Goal: Use online tool/utility: Use online tool/utility

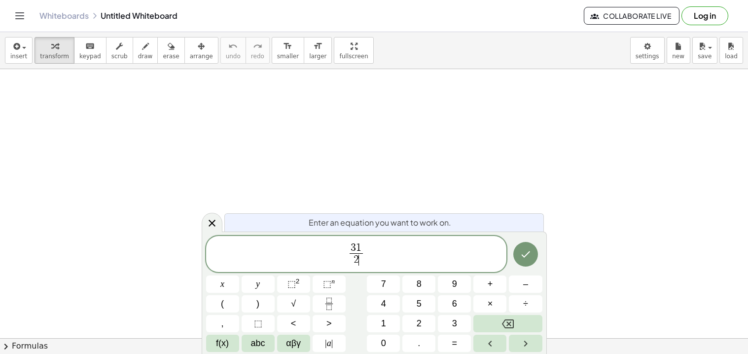
click at [355, 247] on span "3 1" at bounding box center [356, 248] width 13 height 11
click at [367, 253] on span "3 1 ​ 2 ​" at bounding box center [356, 255] width 301 height 26
click at [524, 341] on icon "Right arrow" at bounding box center [525, 343] width 3 height 6
click at [387, 251] on span "3" at bounding box center [387, 247] width 5 height 11
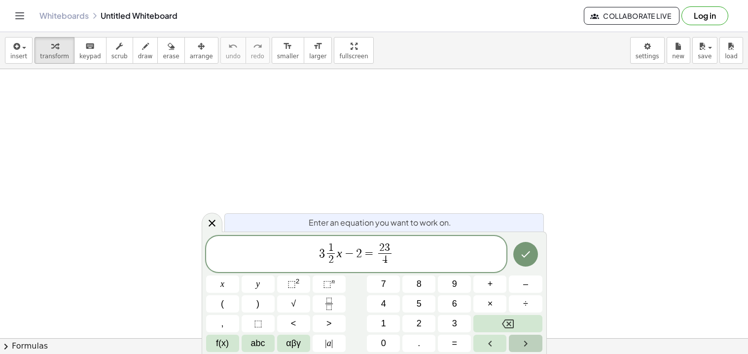
click at [514, 341] on button "Right arrow" at bounding box center [525, 342] width 33 height 17
click at [484, 337] on icon "Left arrow" at bounding box center [490, 343] width 12 height 12
click at [517, 343] on button "Right arrow" at bounding box center [525, 342] width 33 height 17
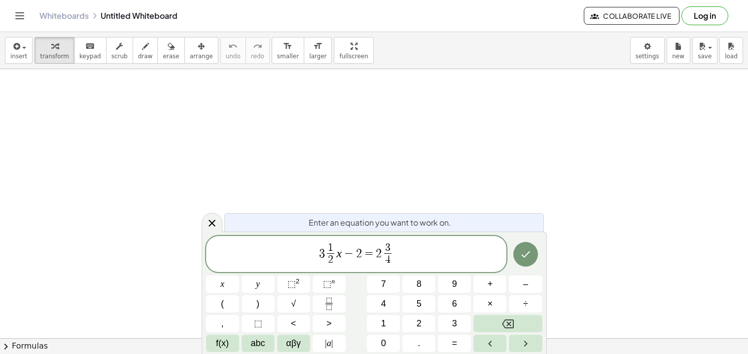
click at [239, 275] on div at bounding box center [222, 283] width 33 height 17
click at [527, 256] on icon "Done" at bounding box center [526, 254] width 12 height 12
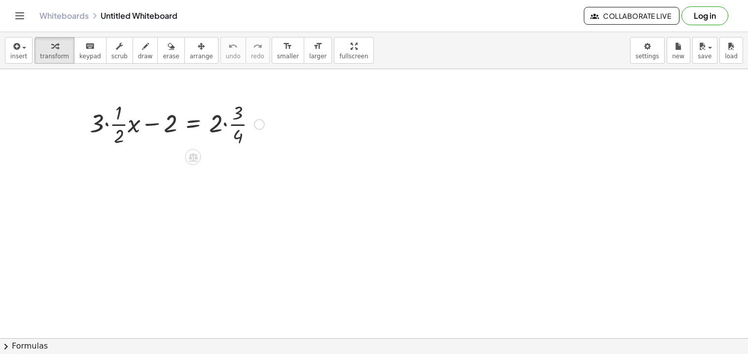
click at [153, 125] on div at bounding box center [177, 123] width 184 height 49
drag, startPoint x: 164, startPoint y: 125, endPoint x: 273, endPoint y: 134, distance: 109.3
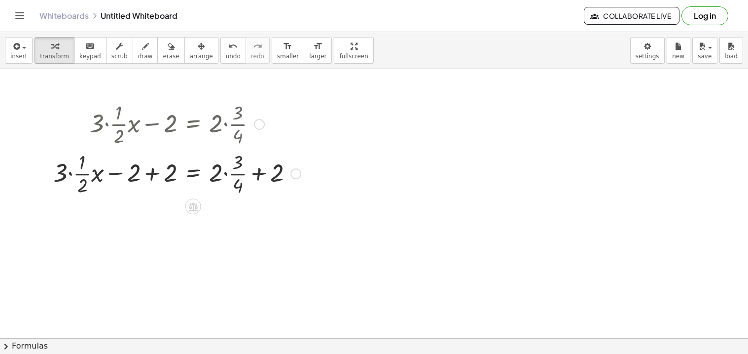
click at [293, 174] on div at bounding box center [295, 173] width 11 height 11
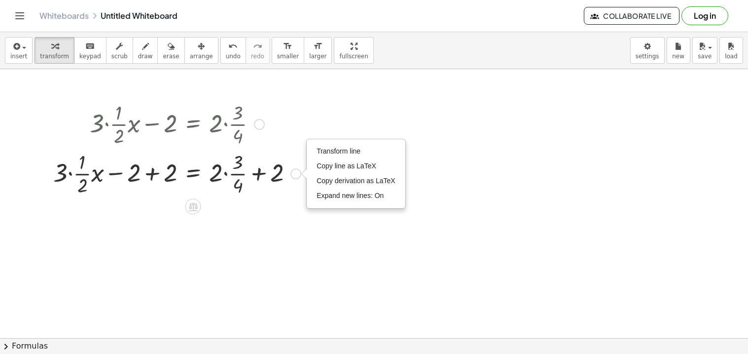
click at [293, 175] on div "Transform line Copy line as LaTeX Copy derivation as LaTeX Expand new lines: On" at bounding box center [295, 173] width 11 height 11
click at [200, 165] on div at bounding box center [176, 172] width 257 height 49
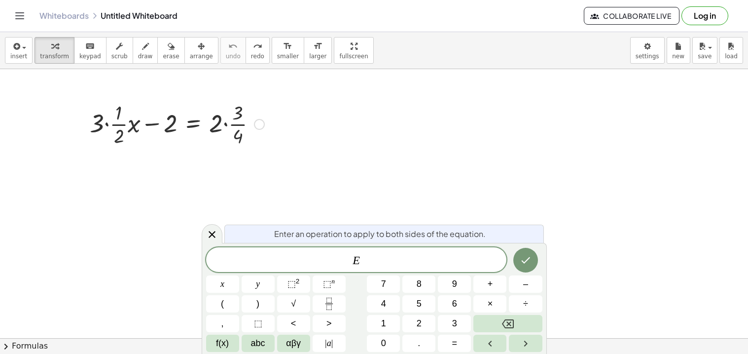
click at [244, 149] on div "+ · 3 · · 1 · 2 · x − 2 = · 2 · · 3 · 4" at bounding box center [173, 148] width 270 height 104
click at [155, 131] on div at bounding box center [176, 123] width 257 height 49
drag, startPoint x: 154, startPoint y: 126, endPoint x: 153, endPoint y: 156, distance: 30.1
click at [153, 156] on div "− 2 + · 3 · · 1 · 2 · x − 2 = · 2 · · 3 · 4" at bounding box center [173, 148] width 270 height 104
drag, startPoint x: 153, startPoint y: 124, endPoint x: 250, endPoint y: 141, distance: 98.2
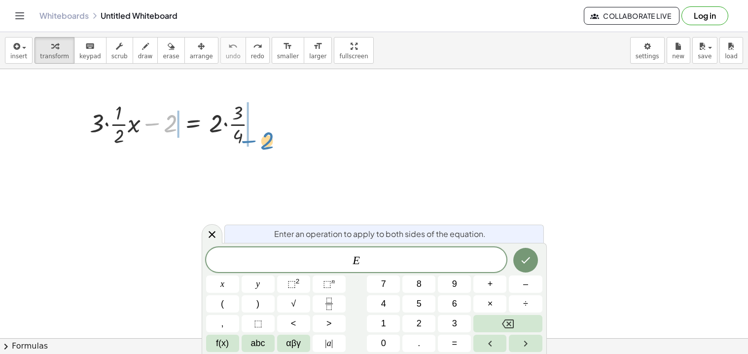
click at [250, 141] on div at bounding box center [176, 123] width 257 height 49
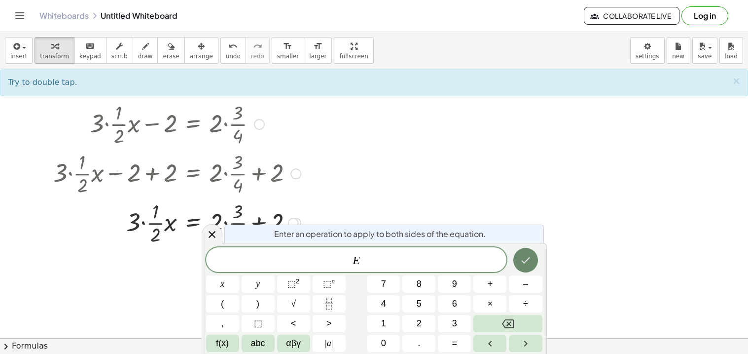
click at [530, 250] on button "Done" at bounding box center [525, 260] width 25 height 25
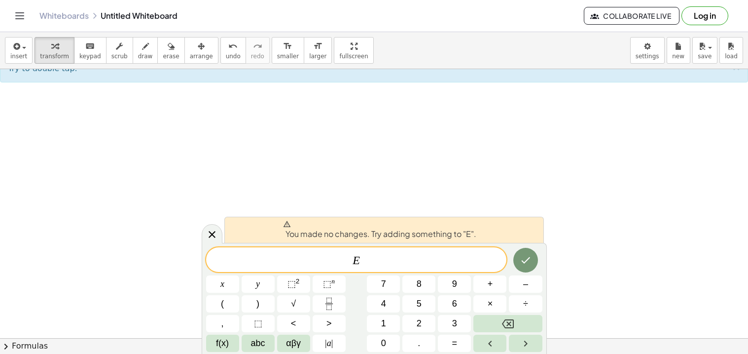
scroll to position [214, 0]
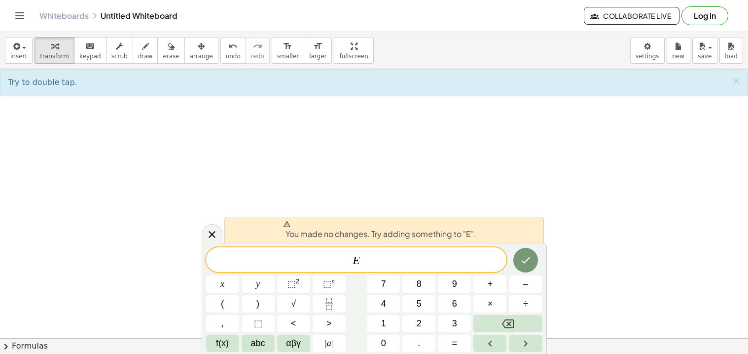
click at [216, 234] on icon at bounding box center [212, 234] width 12 height 12
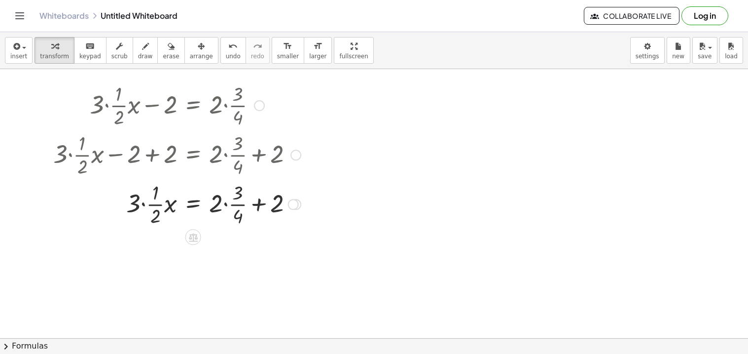
scroll to position [24, 0]
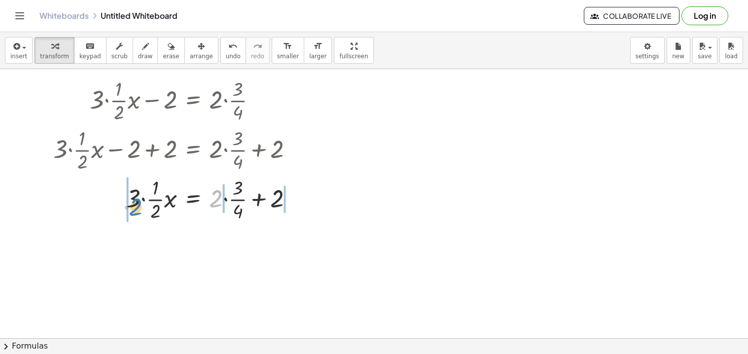
drag, startPoint x: 220, startPoint y: 197, endPoint x: 140, endPoint y: 206, distance: 80.8
click at [140, 206] on div at bounding box center [176, 198] width 257 height 49
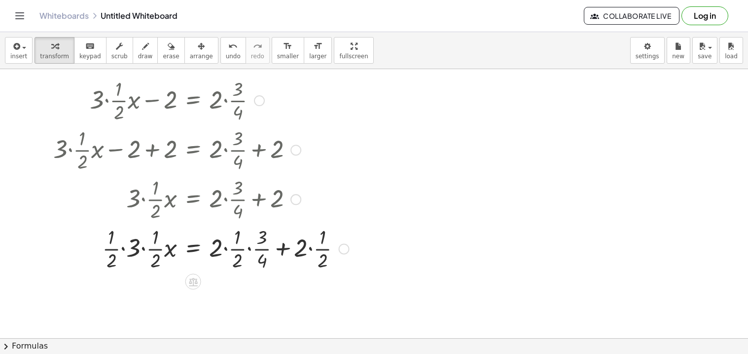
click at [123, 249] on div at bounding box center [176, 247] width 257 height 49
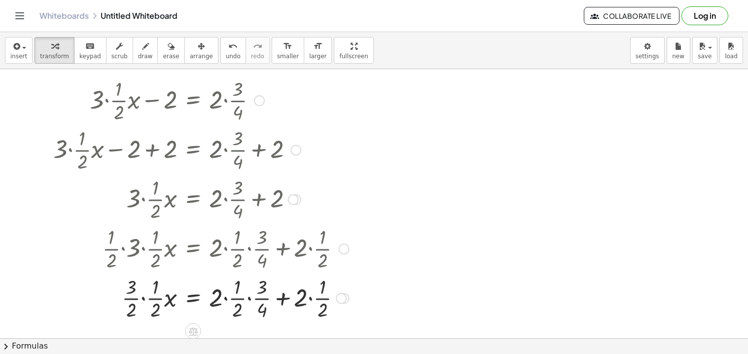
click at [144, 297] on div at bounding box center [176, 297] width 257 height 49
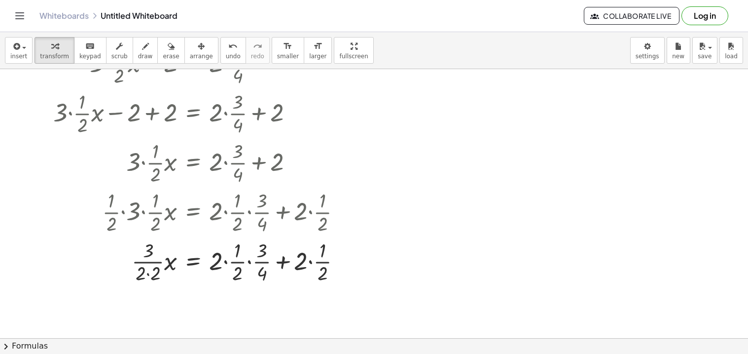
scroll to position [61, 0]
click at [147, 273] on div at bounding box center [176, 259] width 257 height 49
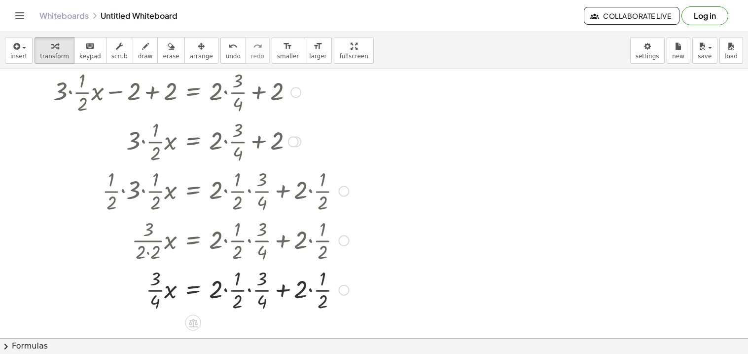
scroll to position [85, 0]
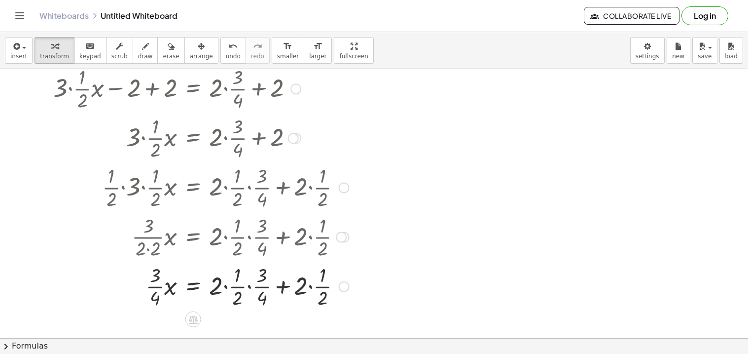
click at [226, 288] on div at bounding box center [176, 285] width 257 height 49
click at [232, 288] on div at bounding box center [176, 285] width 257 height 49
click at [227, 276] on div at bounding box center [176, 285] width 257 height 49
click at [224, 297] on div at bounding box center [176, 285] width 257 height 49
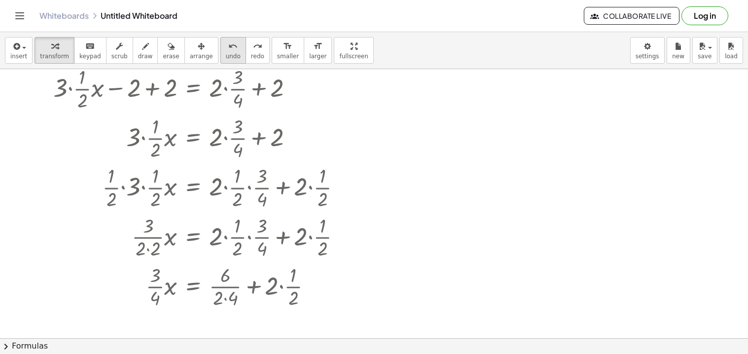
click at [226, 58] on span "undo" at bounding box center [233, 56] width 15 height 7
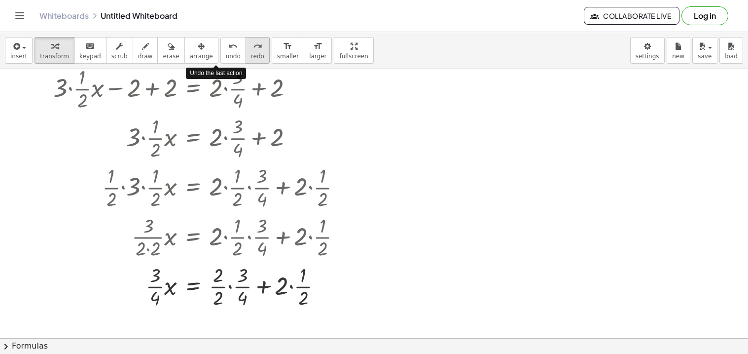
click at [251, 59] on span "redo" at bounding box center [257, 56] width 13 height 7
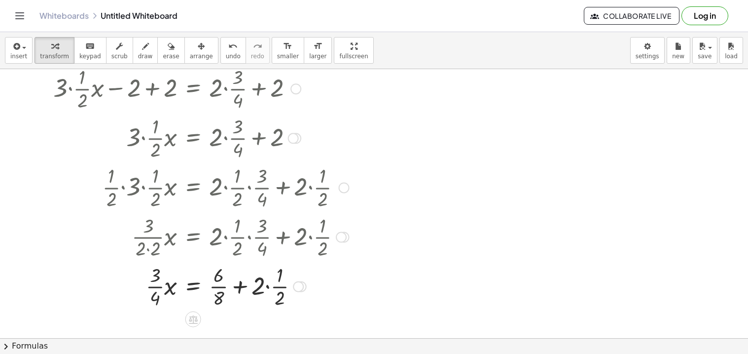
click at [267, 289] on div at bounding box center [176, 285] width 257 height 49
click at [243, 287] on div at bounding box center [176, 285] width 257 height 49
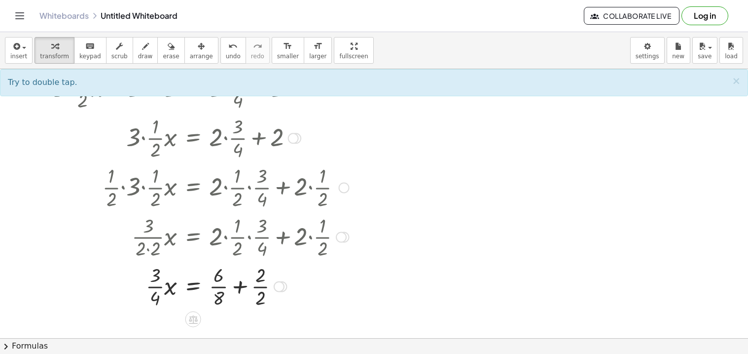
click at [261, 302] on div at bounding box center [176, 285] width 257 height 49
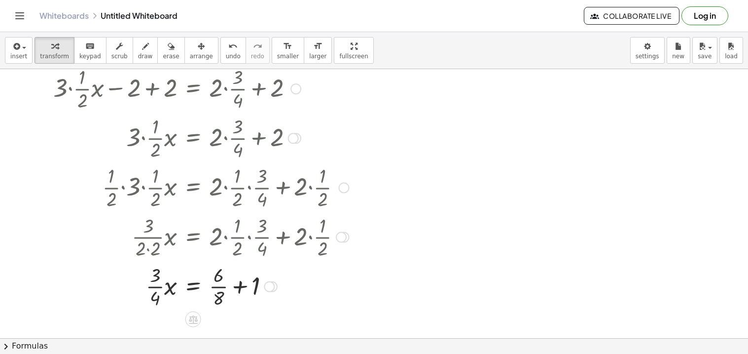
click at [236, 288] on div at bounding box center [176, 285] width 257 height 49
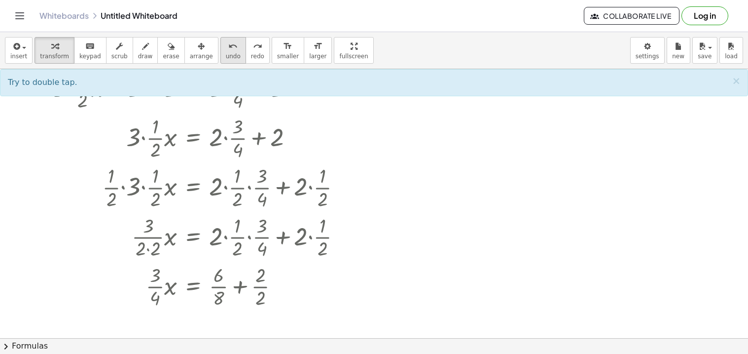
click at [228, 41] on icon "undo" at bounding box center [232, 46] width 9 height 12
click at [84, 53] on span "keypad" at bounding box center [90, 56] width 22 height 7
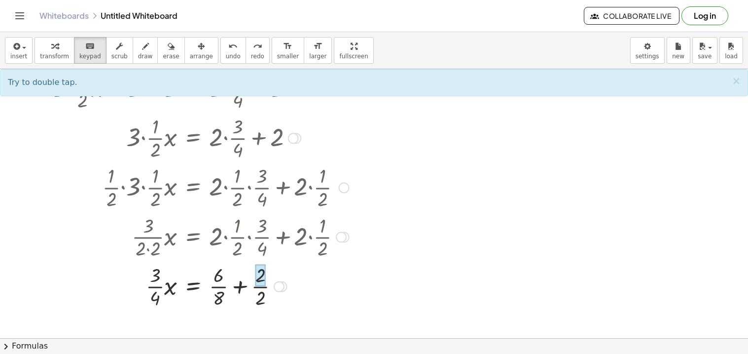
click at [259, 279] on div at bounding box center [260, 275] width 10 height 22
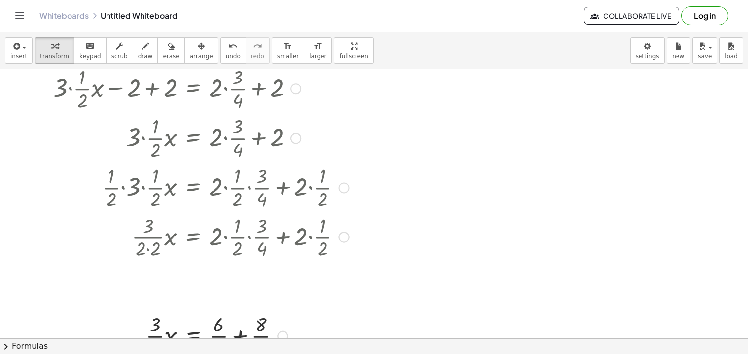
click at [534, 258] on div at bounding box center [374, 253] width 748 height 538
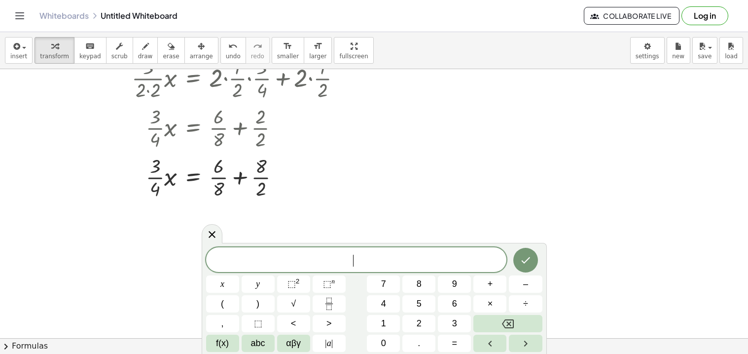
scroll to position [245, 0]
click at [260, 182] on div at bounding box center [176, 174] width 257 height 49
click at [264, 187] on div at bounding box center [176, 174] width 257 height 49
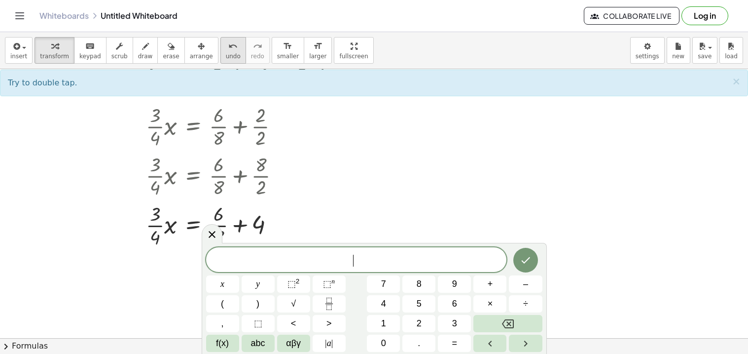
click at [226, 57] on span "undo" at bounding box center [233, 56] width 15 height 7
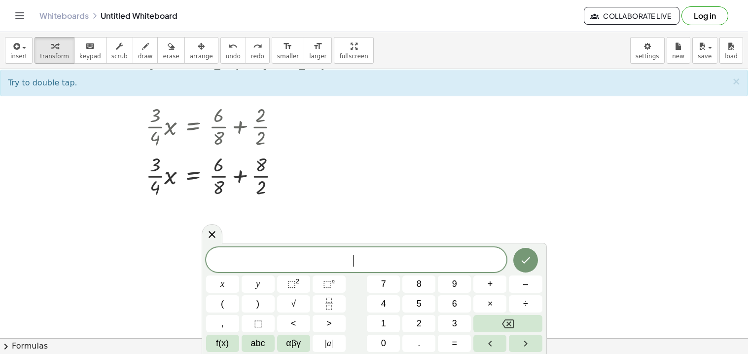
click at [80, 56] on span "keypad" at bounding box center [90, 56] width 22 height 7
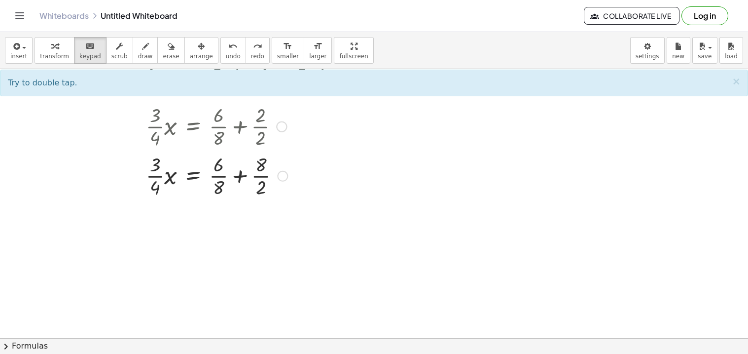
click at [268, 185] on div at bounding box center [179, 174] width 263 height 49
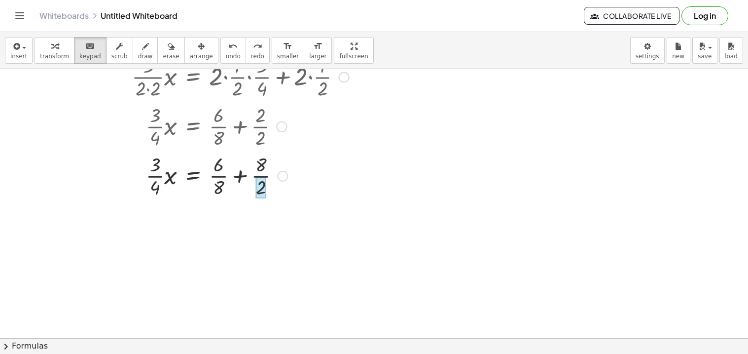
click at [263, 186] on div at bounding box center [261, 188] width 10 height 22
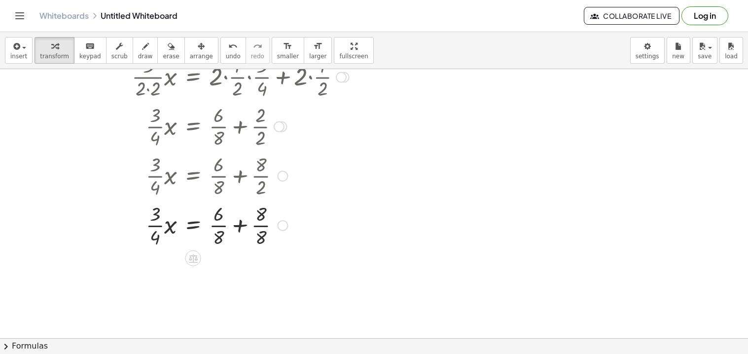
click at [238, 225] on div at bounding box center [176, 224] width 257 height 49
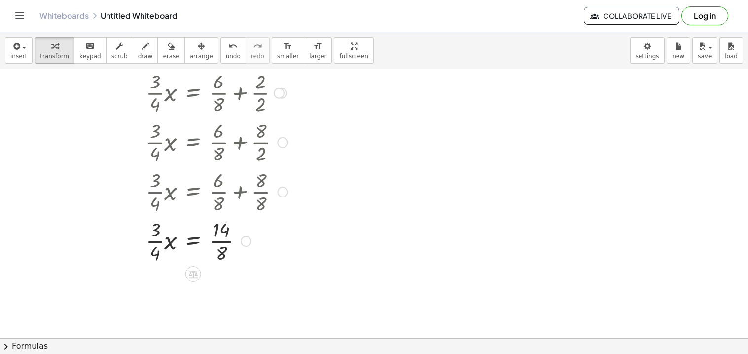
scroll to position [284, 0]
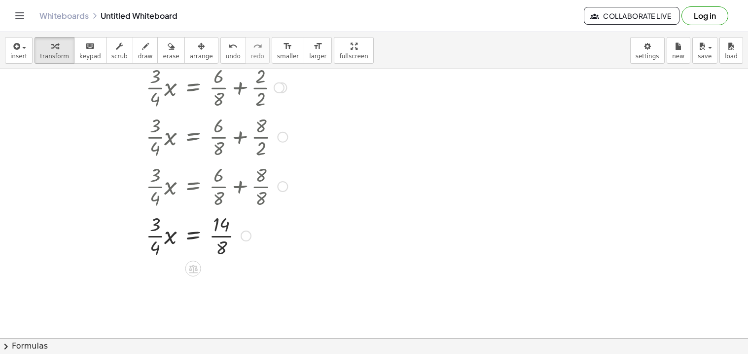
click at [153, 236] on div at bounding box center [176, 234] width 257 height 49
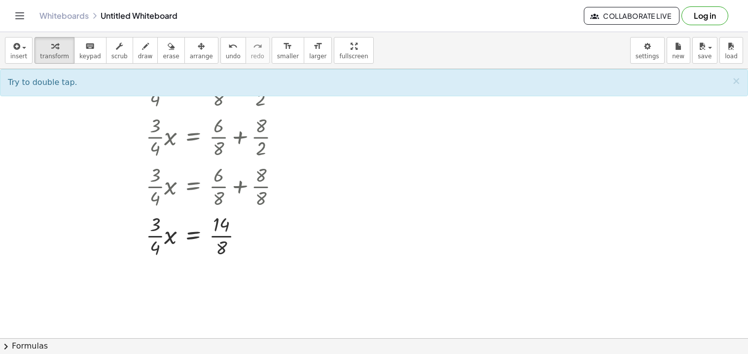
click at [85, 40] on icon "keyboard" at bounding box center [89, 46] width 9 height 12
click at [155, 241] on div at bounding box center [155, 248] width 10 height 22
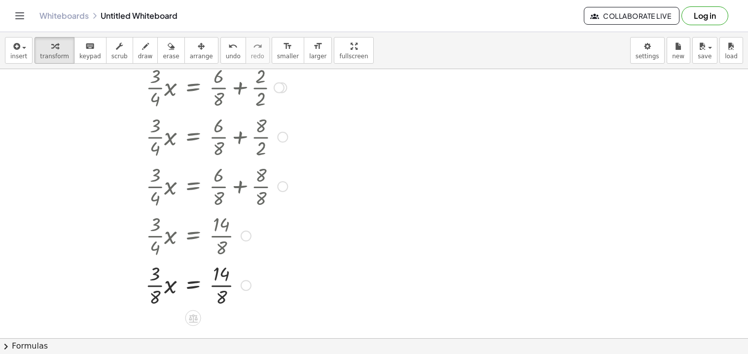
click at [154, 277] on div at bounding box center [176, 283] width 257 height 49
click at [74, 50] on button "keyboard keypad" at bounding box center [90, 50] width 33 height 27
click at [152, 282] on div at bounding box center [154, 274] width 10 height 22
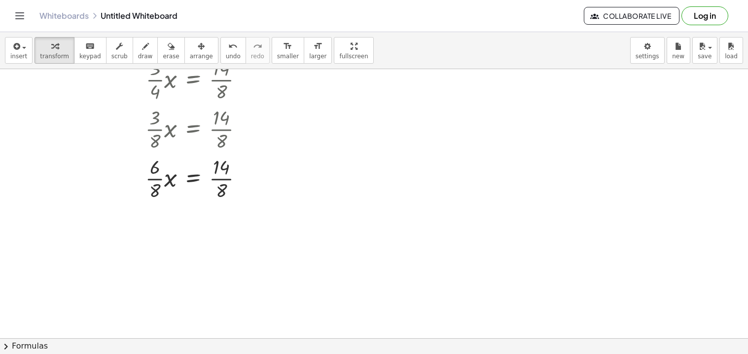
scroll to position [441, 0]
click at [189, 179] on div at bounding box center [176, 175] width 257 height 49
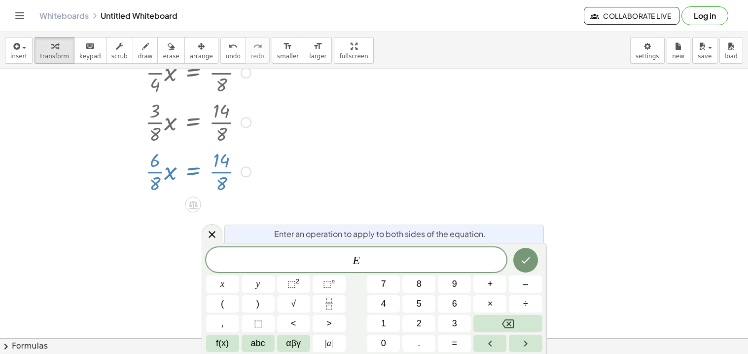
scroll to position [448, 0]
click at [519, 307] on button "÷" at bounding box center [525, 303] width 33 height 17
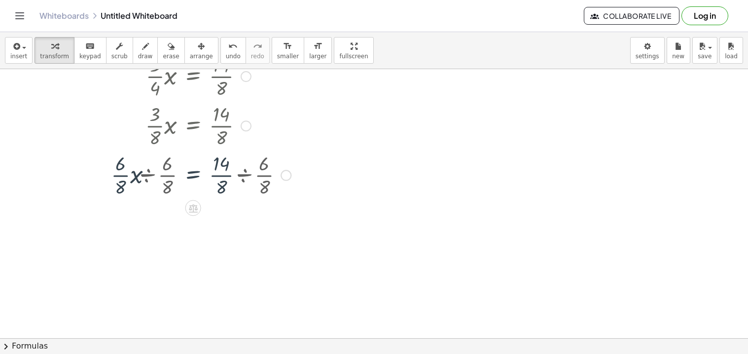
scroll to position [441, 0]
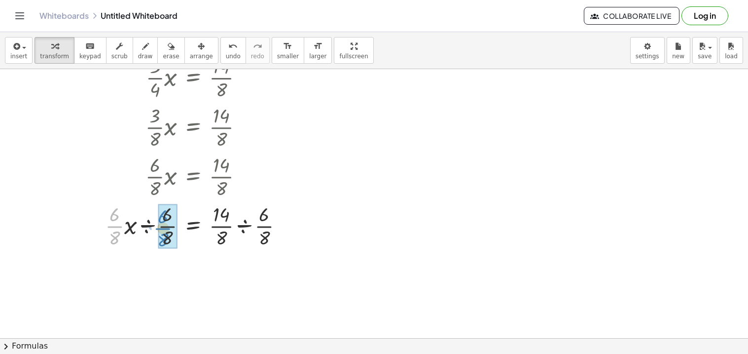
drag, startPoint x: 116, startPoint y: 224, endPoint x: 167, endPoint y: 226, distance: 50.8
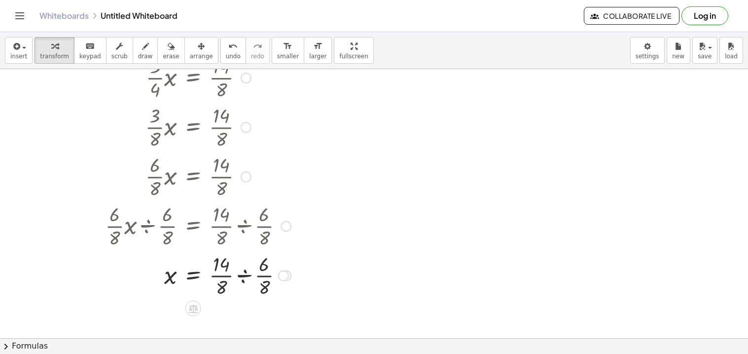
click at [246, 270] on div at bounding box center [176, 274] width 257 height 49
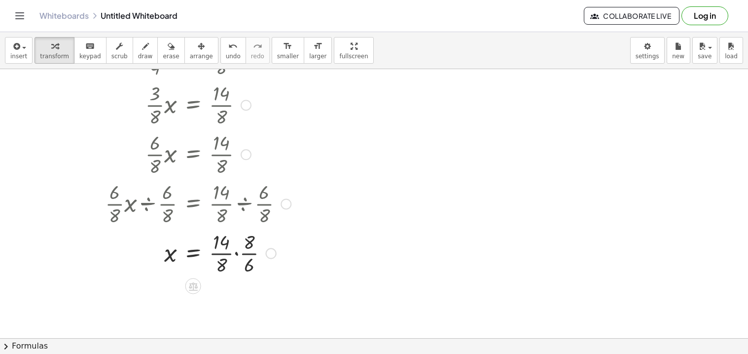
scroll to position [465, 0]
click at [237, 253] on div at bounding box center [176, 251] width 257 height 49
click at [230, 289] on div at bounding box center [176, 300] width 257 height 49
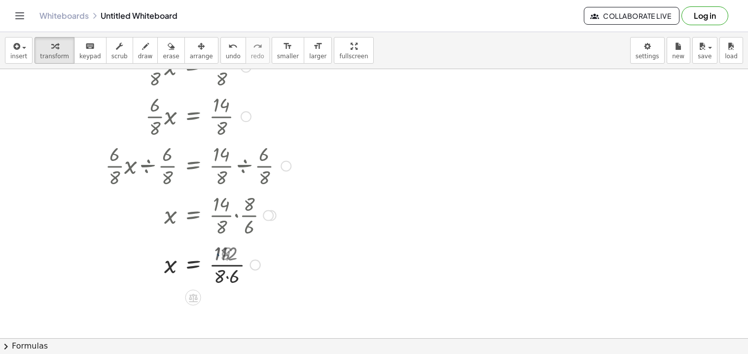
scroll to position [504, 0]
click at [223, 274] on div at bounding box center [176, 261] width 257 height 49
click at [226, 275] on div at bounding box center [176, 261] width 257 height 49
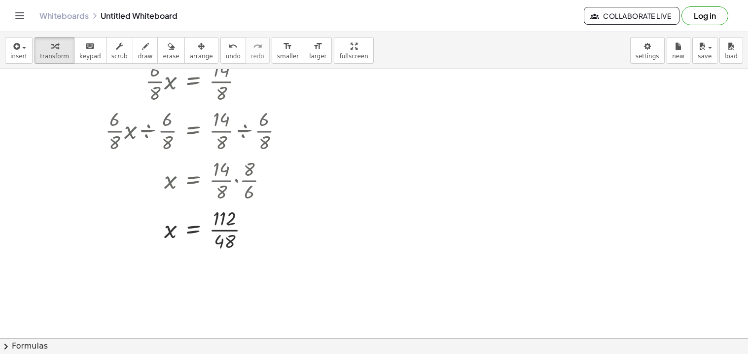
scroll to position [537, 0]
